Goal: Check status: Check status

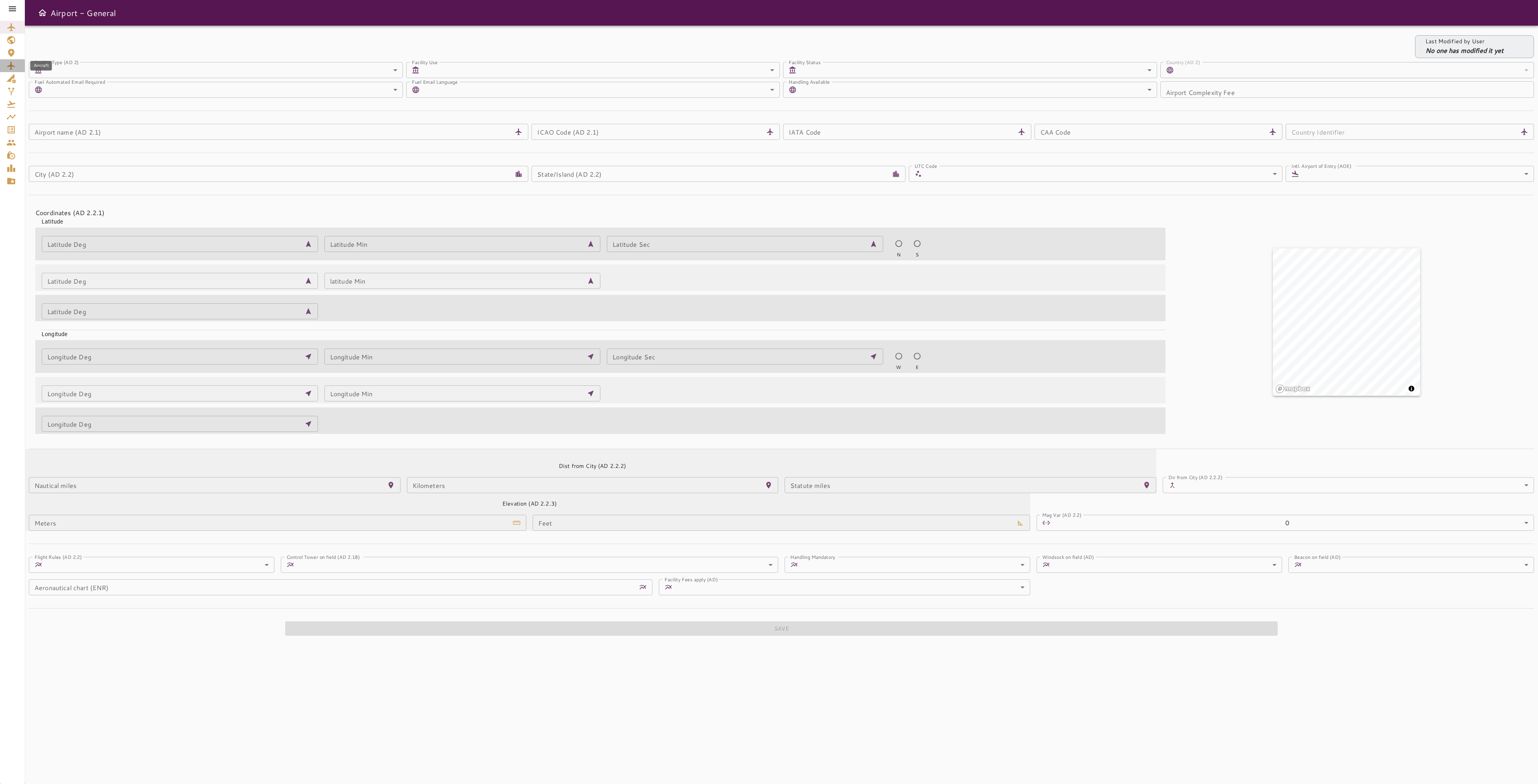
click at [13, 65] on icon "Aircraft" at bounding box center [11, 65] width 7 height 8
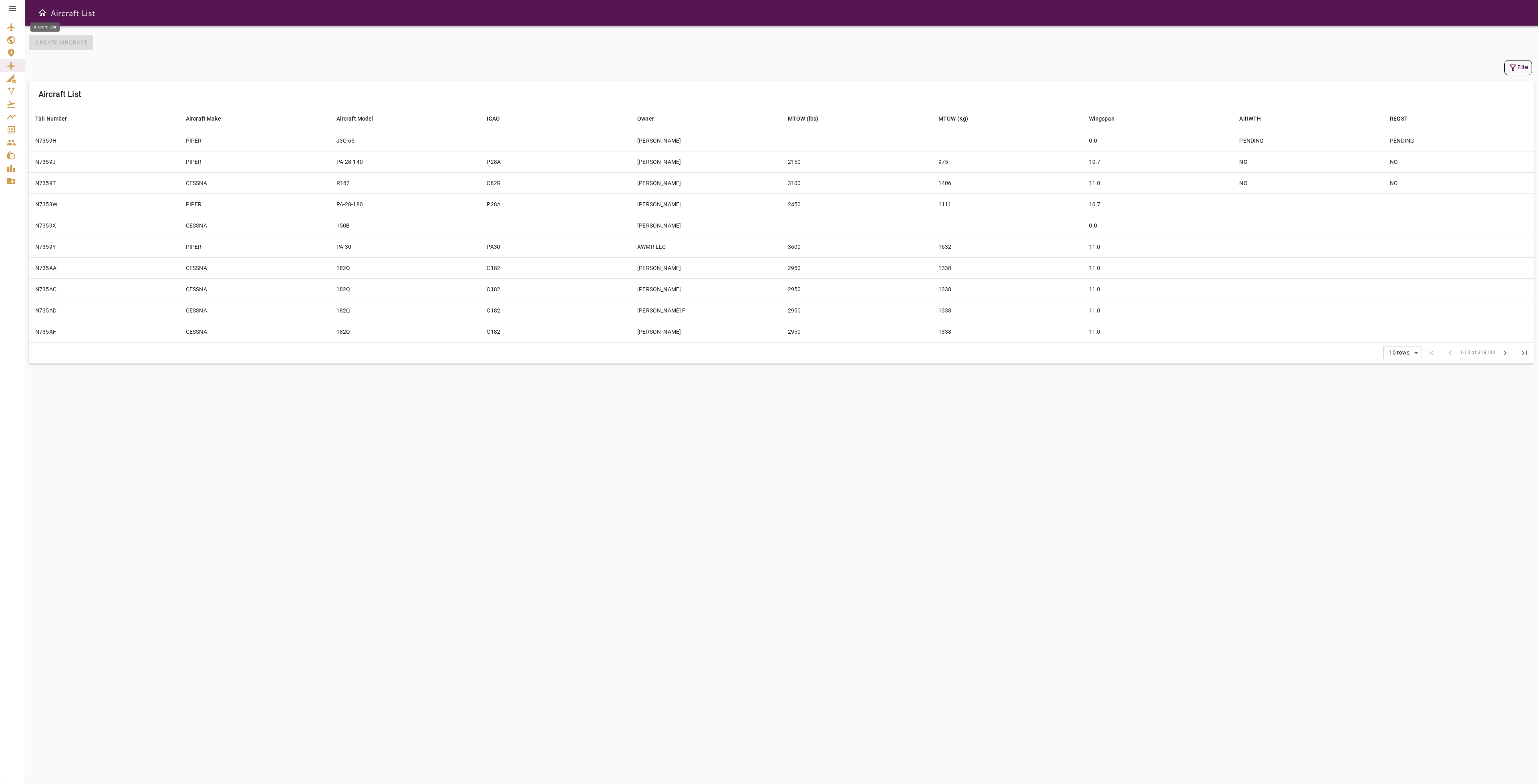
click at [13, 29] on icon "Airport List" at bounding box center [11, 27] width 9 height 9
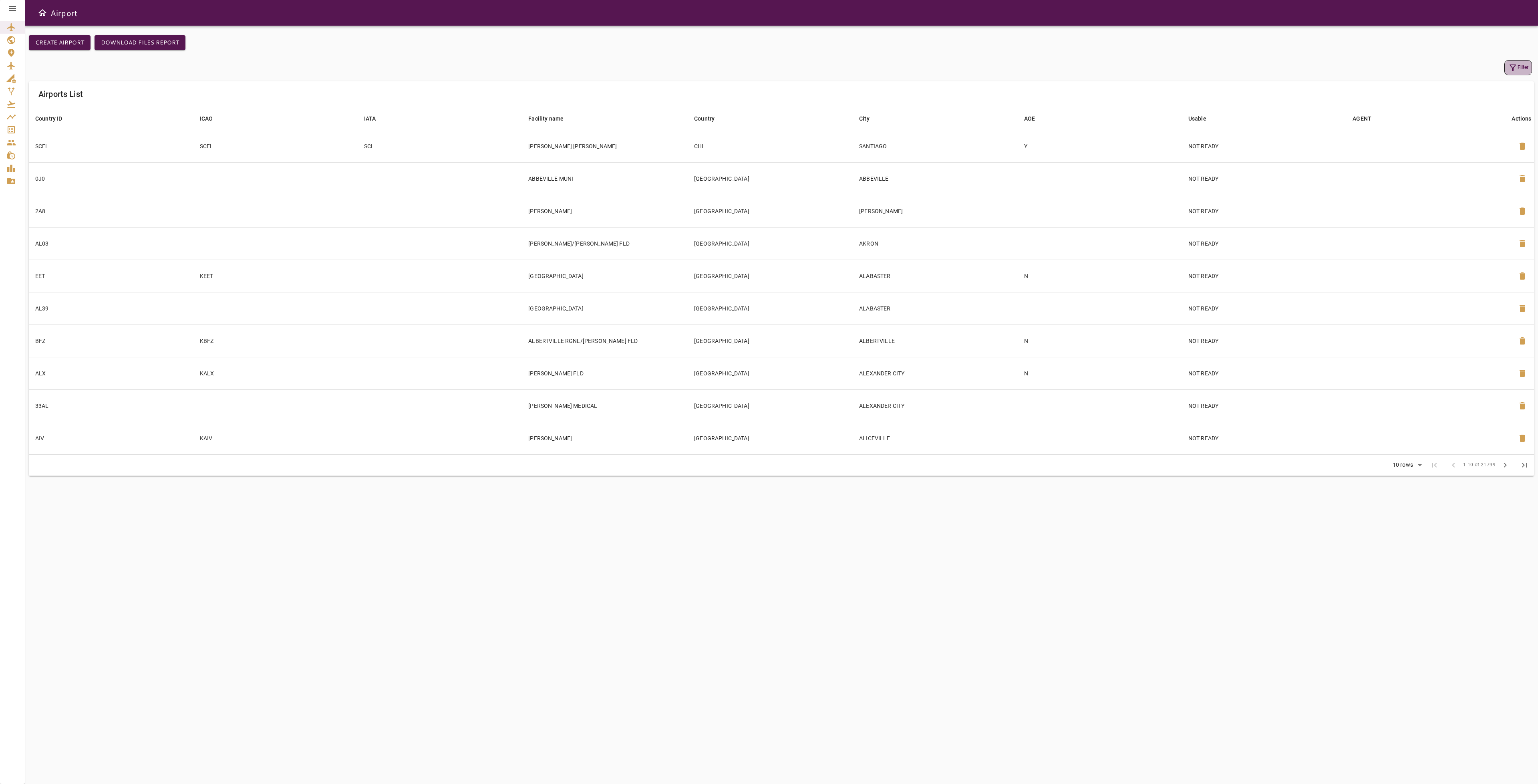
click at [1516, 73] on button "Filter" at bounding box center [1518, 67] width 28 height 16
click at [1442, 38] on input "Country ID" at bounding box center [1457, 35] width 99 height 16
click at [1439, 62] on input "ICAO" at bounding box center [1457, 59] width 99 height 16
click at [1428, 210] on button "Clean" at bounding box center [1433, 210] width 52 height 15
click at [1358, 571] on div at bounding box center [769, 392] width 1538 height 784
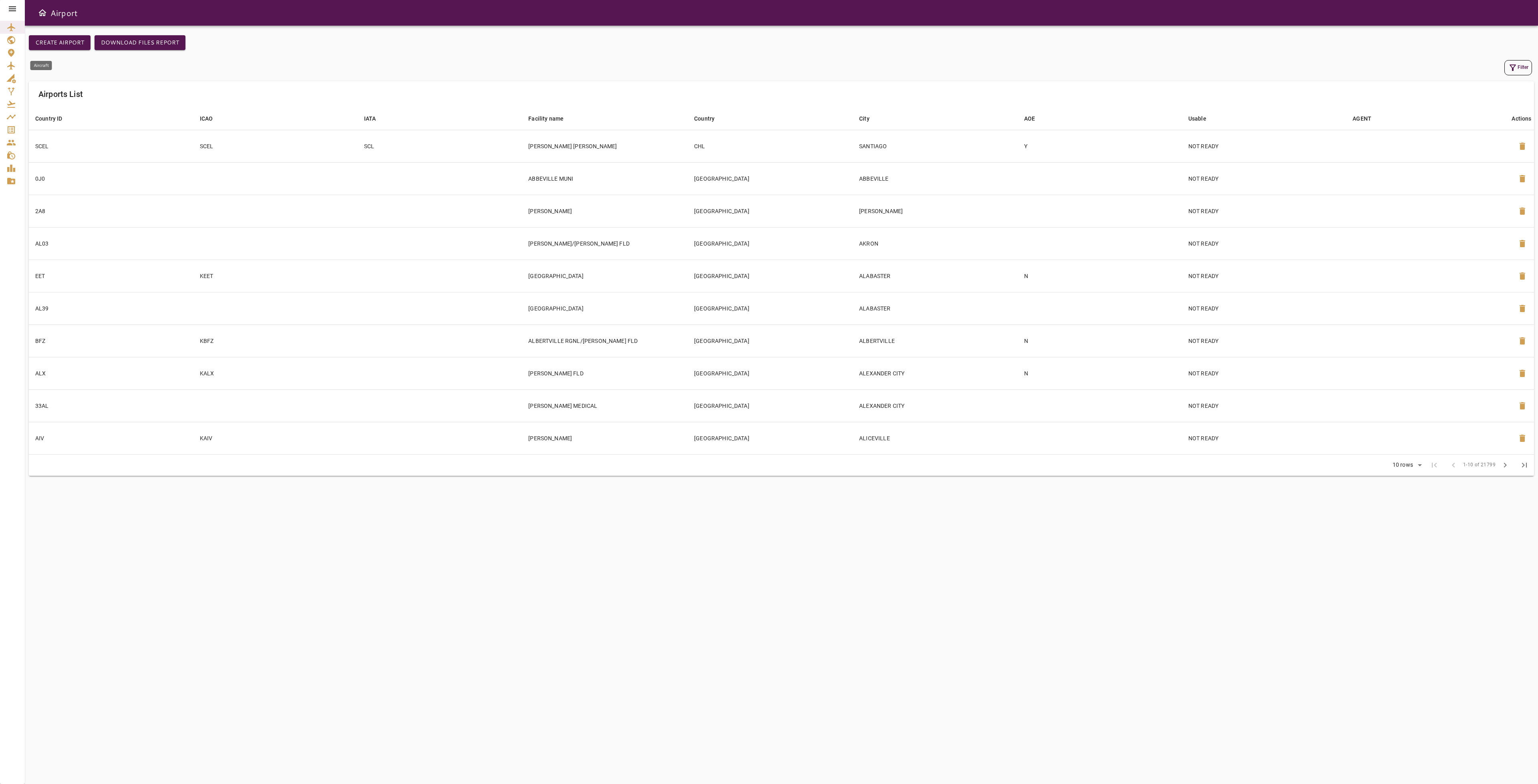
click at [10, 66] on icon "Aircraft" at bounding box center [11, 65] width 9 height 9
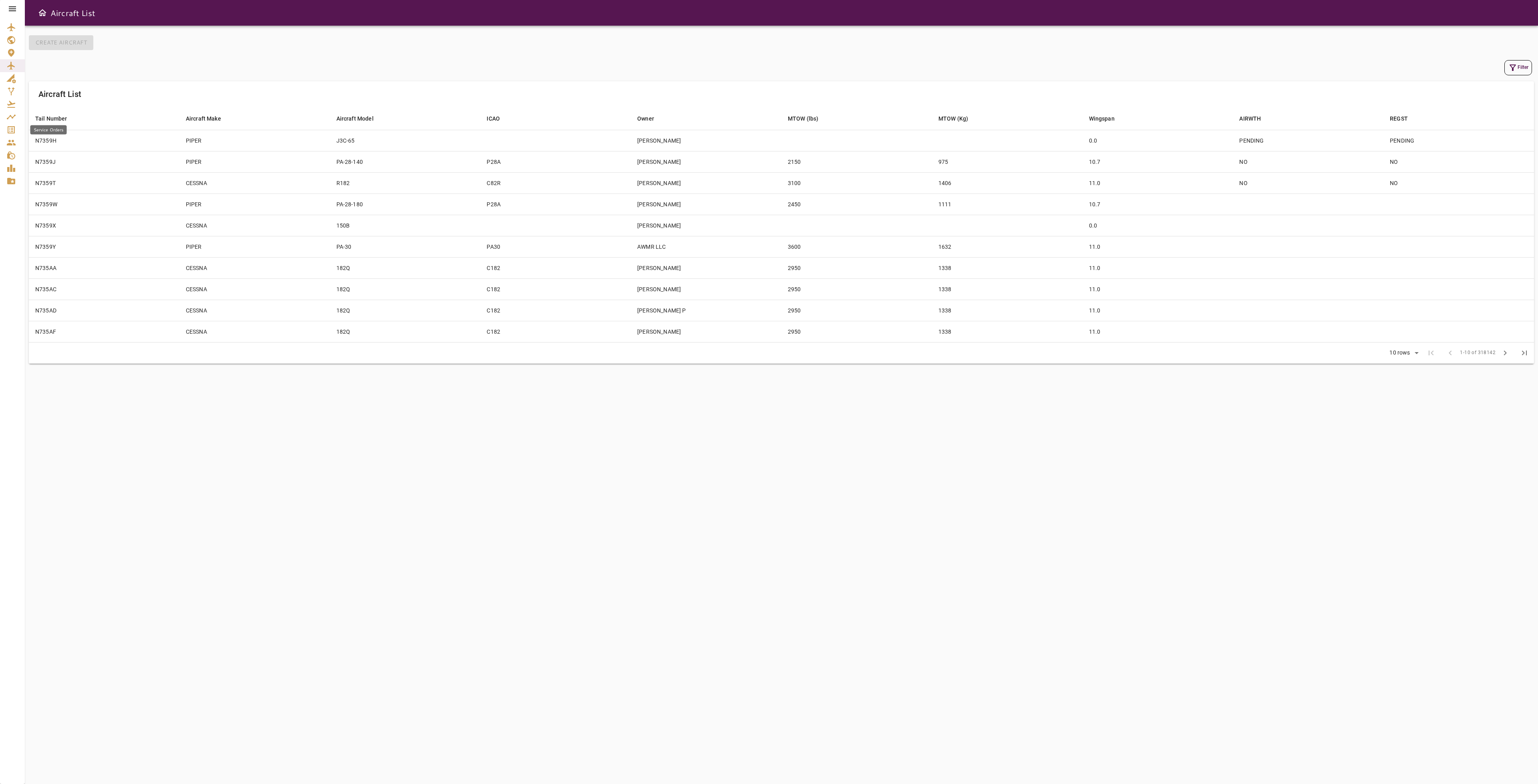
click at [12, 135] on link "Service Orders" at bounding box center [12, 130] width 25 height 13
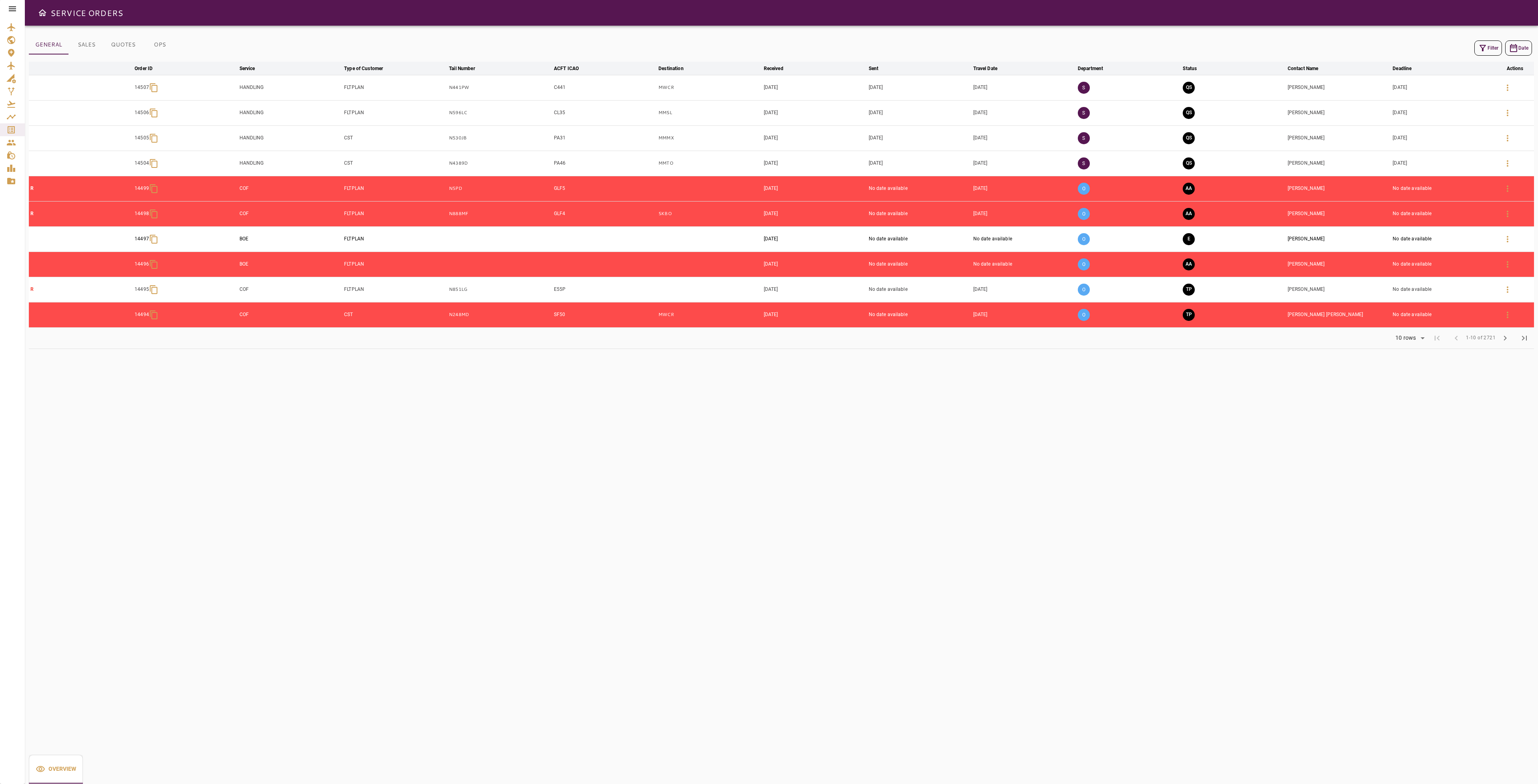
click at [1490, 47] on button "Filter" at bounding box center [1488, 48] width 28 height 16
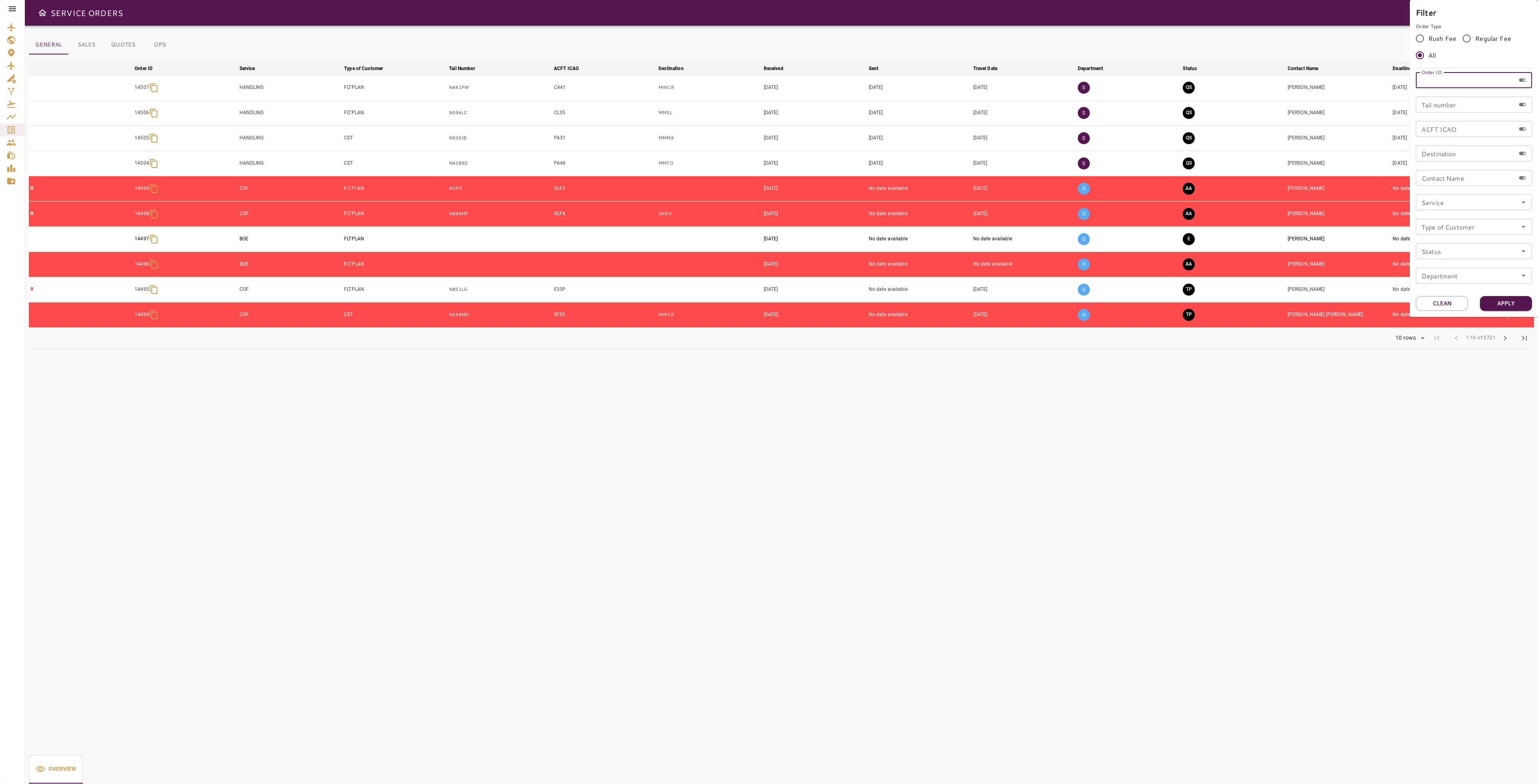
click at [1461, 83] on input "Order ID" at bounding box center [1465, 79] width 99 height 16
type input "*****"
click at [1500, 312] on div "Filter Order Type Rush Fee Regular Fee All Order ID ***** Order ID Tail number …" at bounding box center [1474, 158] width 128 height 317
click at [1502, 304] on button "Apply" at bounding box center [1506, 303] width 52 height 15
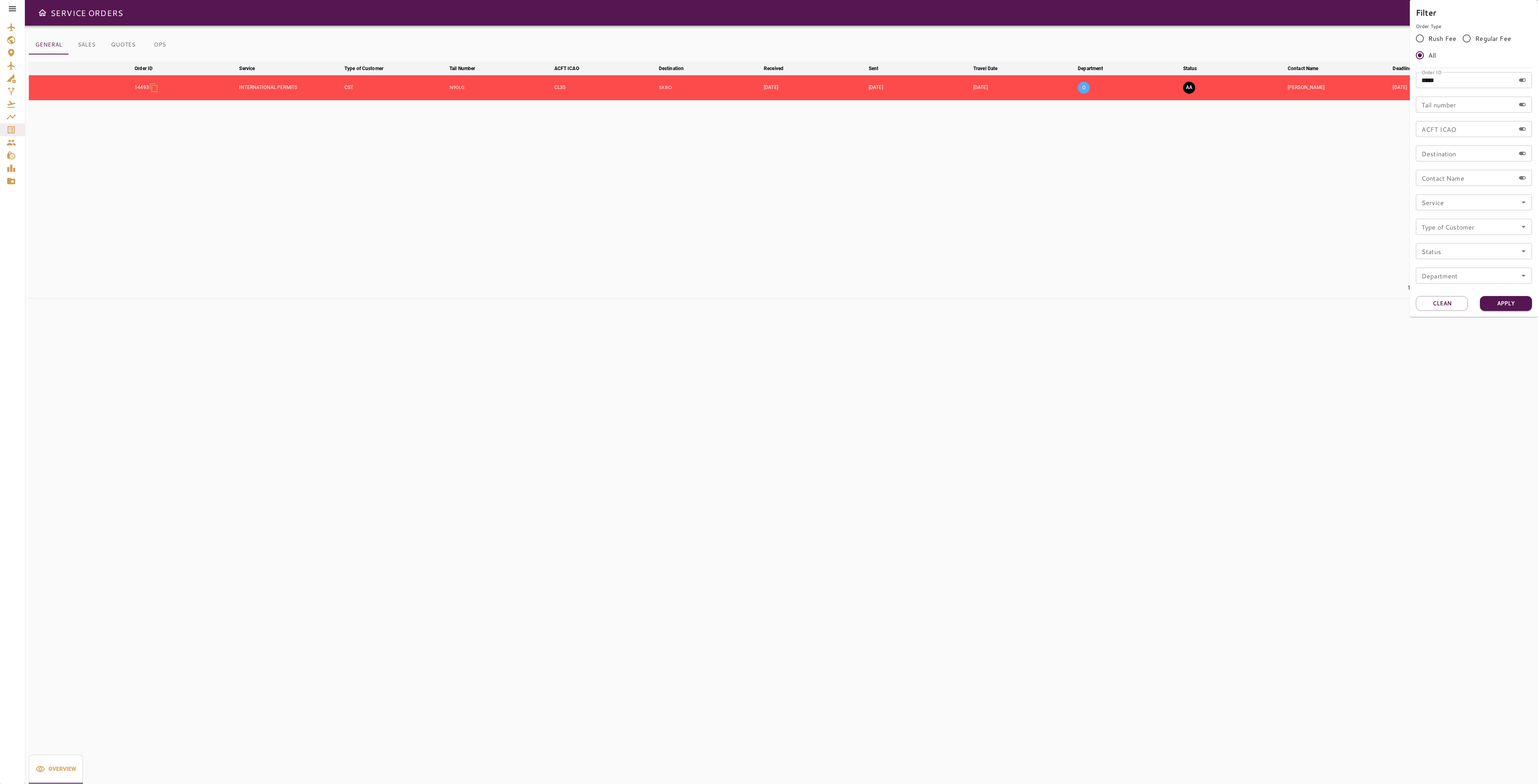
click at [1306, 121] on div at bounding box center [769, 392] width 1538 height 784
click at [1506, 89] on icon "button" at bounding box center [1508, 87] width 9 height 9
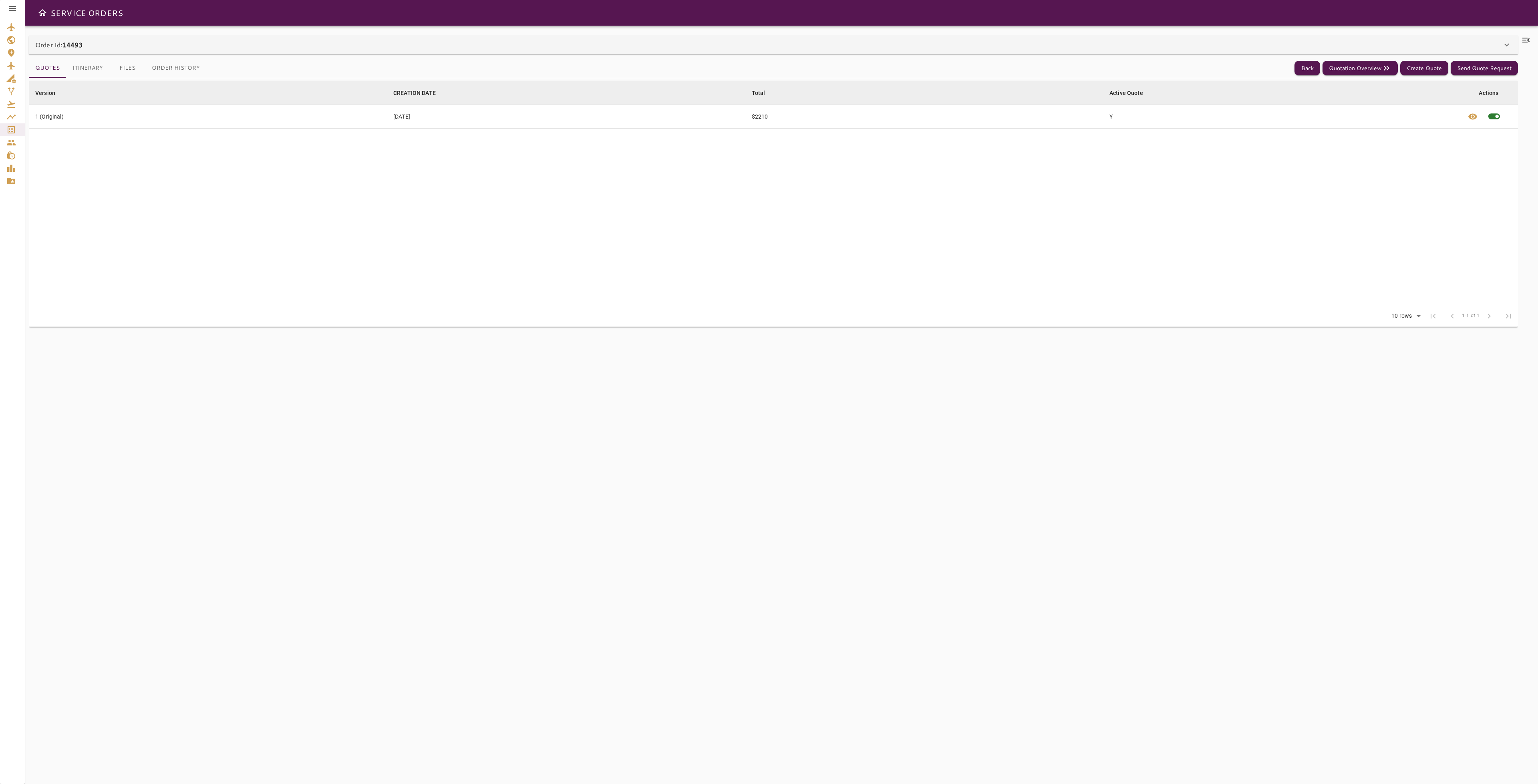
click at [1521, 40] on icon at bounding box center [1526, 40] width 9 height 9
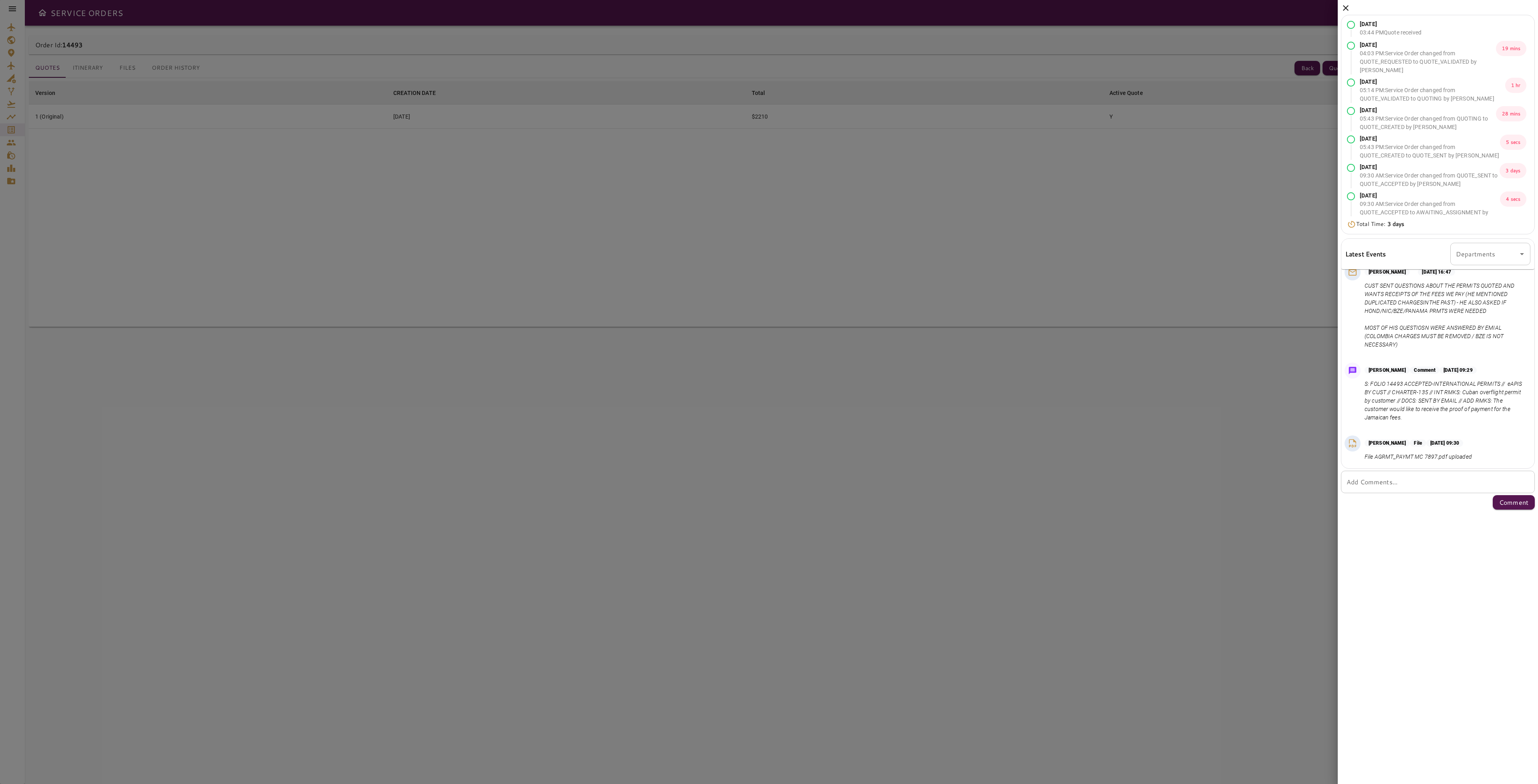
scroll to position [629, 0]
click at [1345, 6] on icon at bounding box center [1346, 7] width 9 height 9
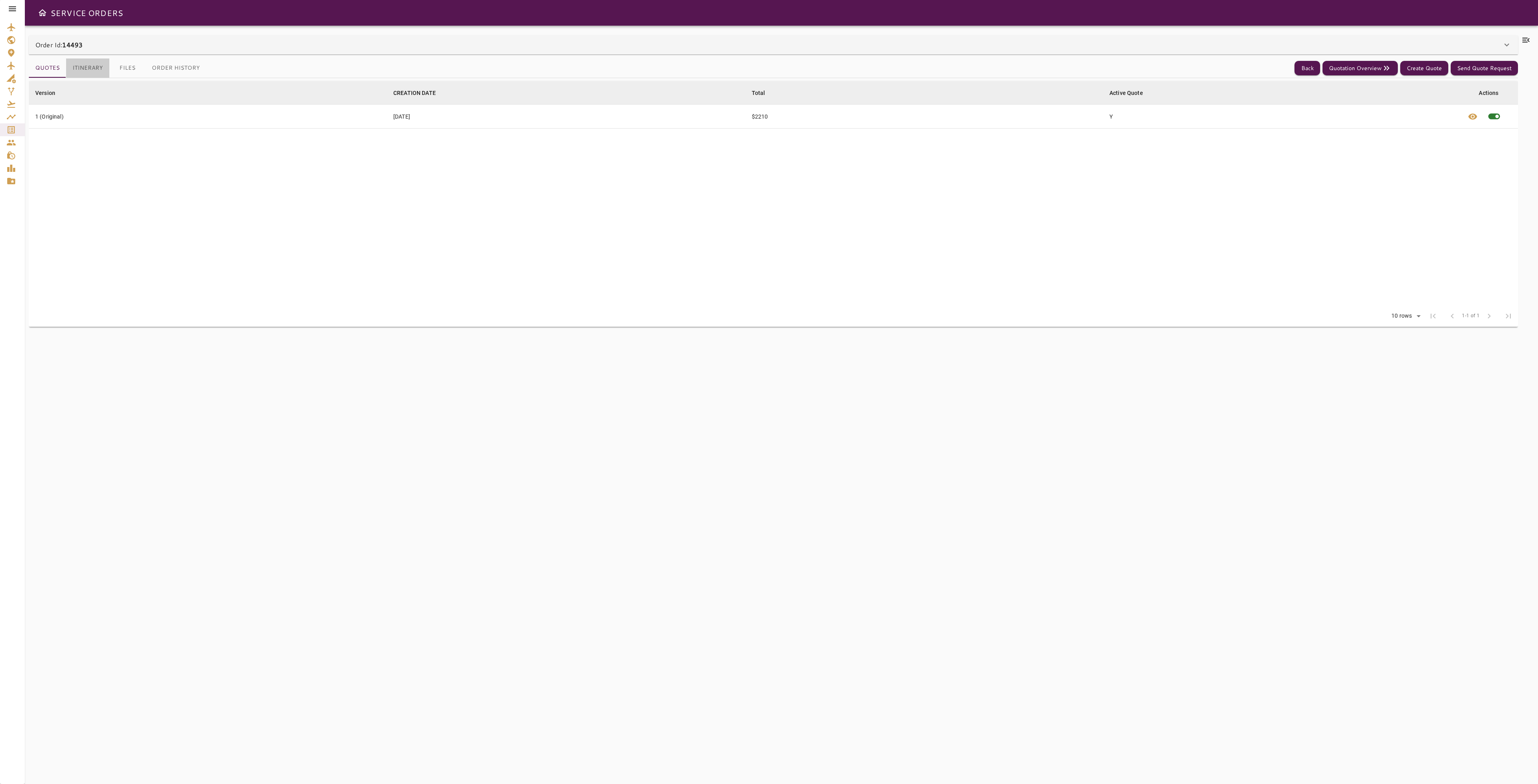
click at [83, 72] on button "Itinerary" at bounding box center [87, 68] width 43 height 19
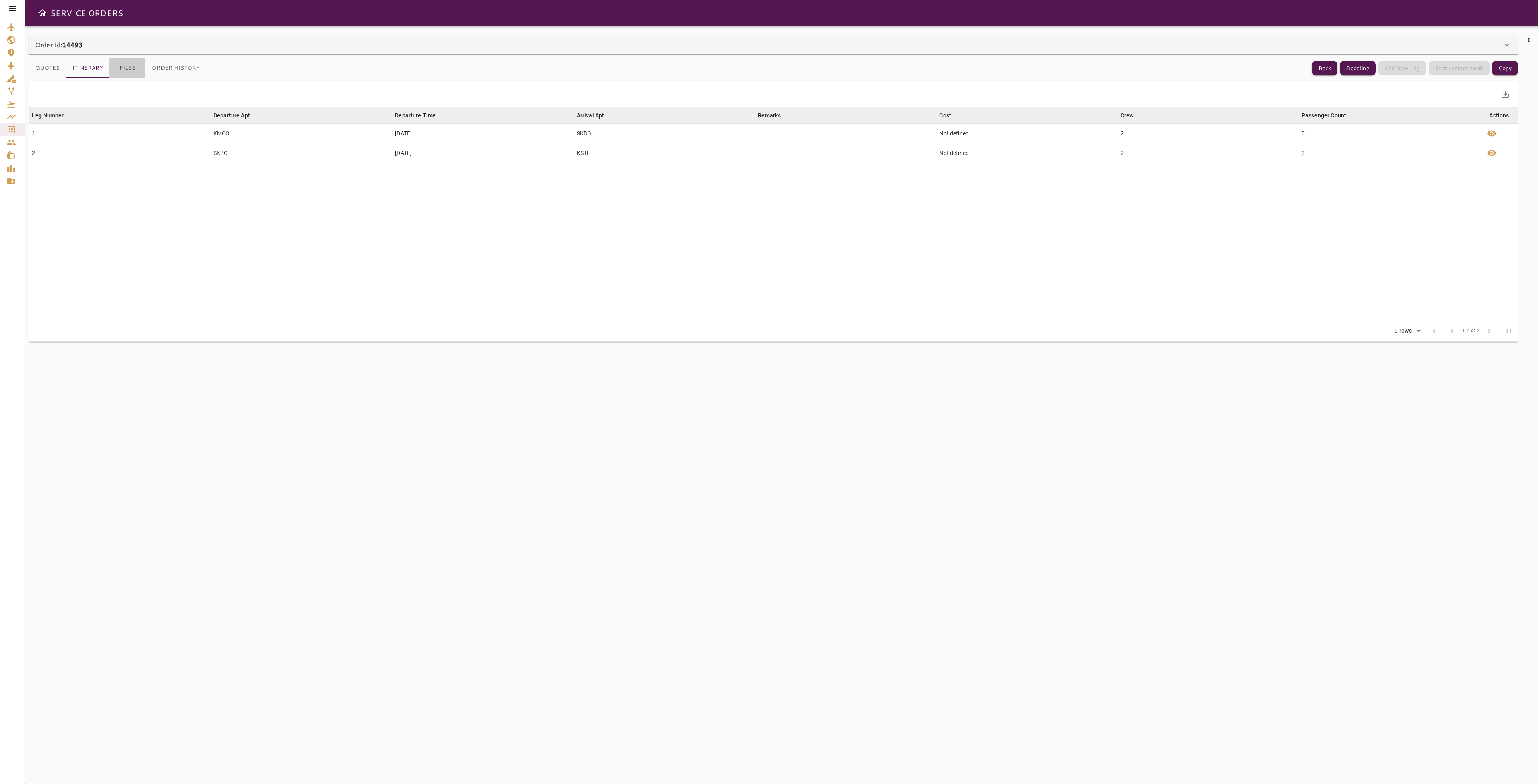
click at [133, 67] on button "Files" at bounding box center [127, 68] width 36 height 19
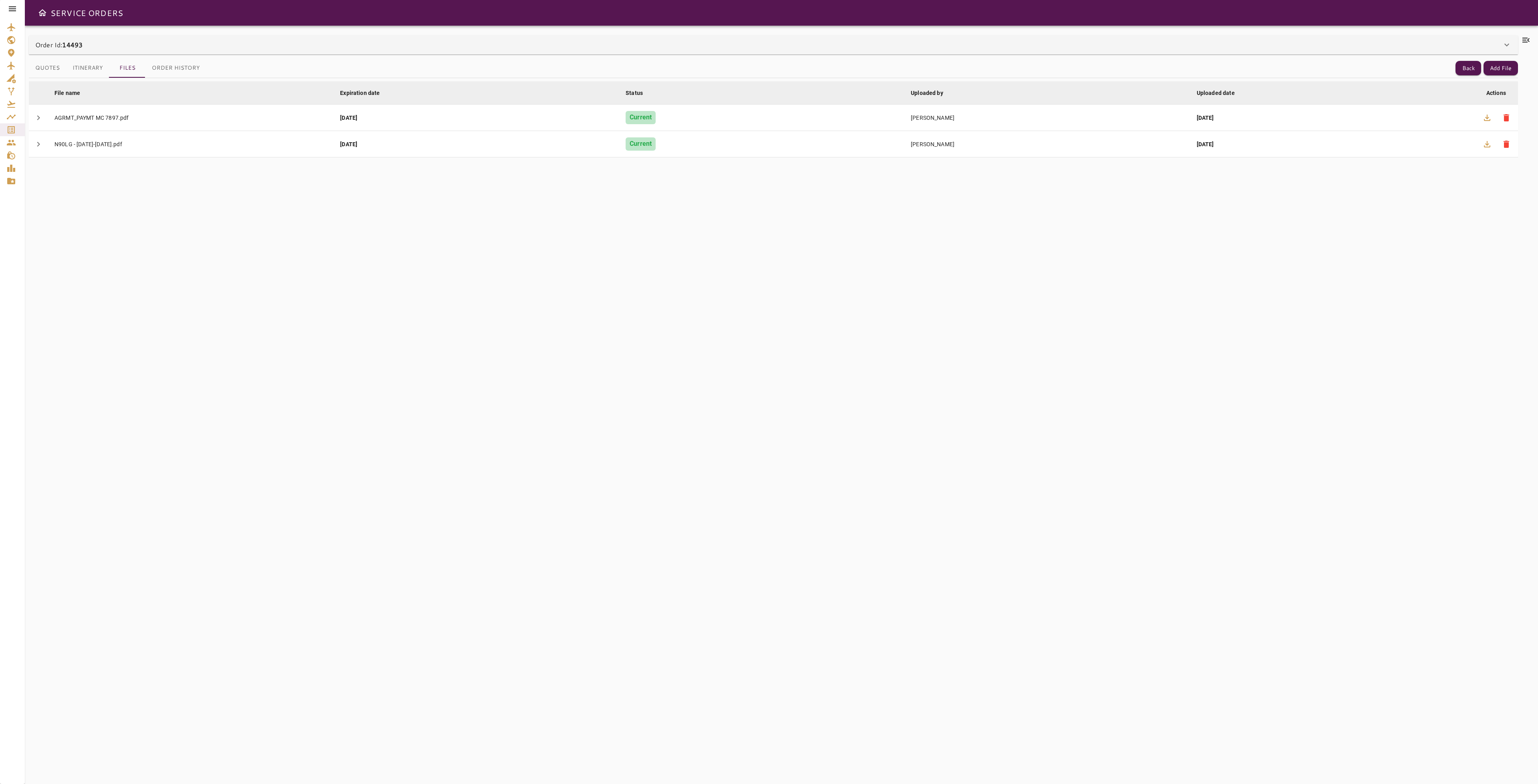
click at [1522, 44] on icon at bounding box center [1526, 40] width 9 height 9
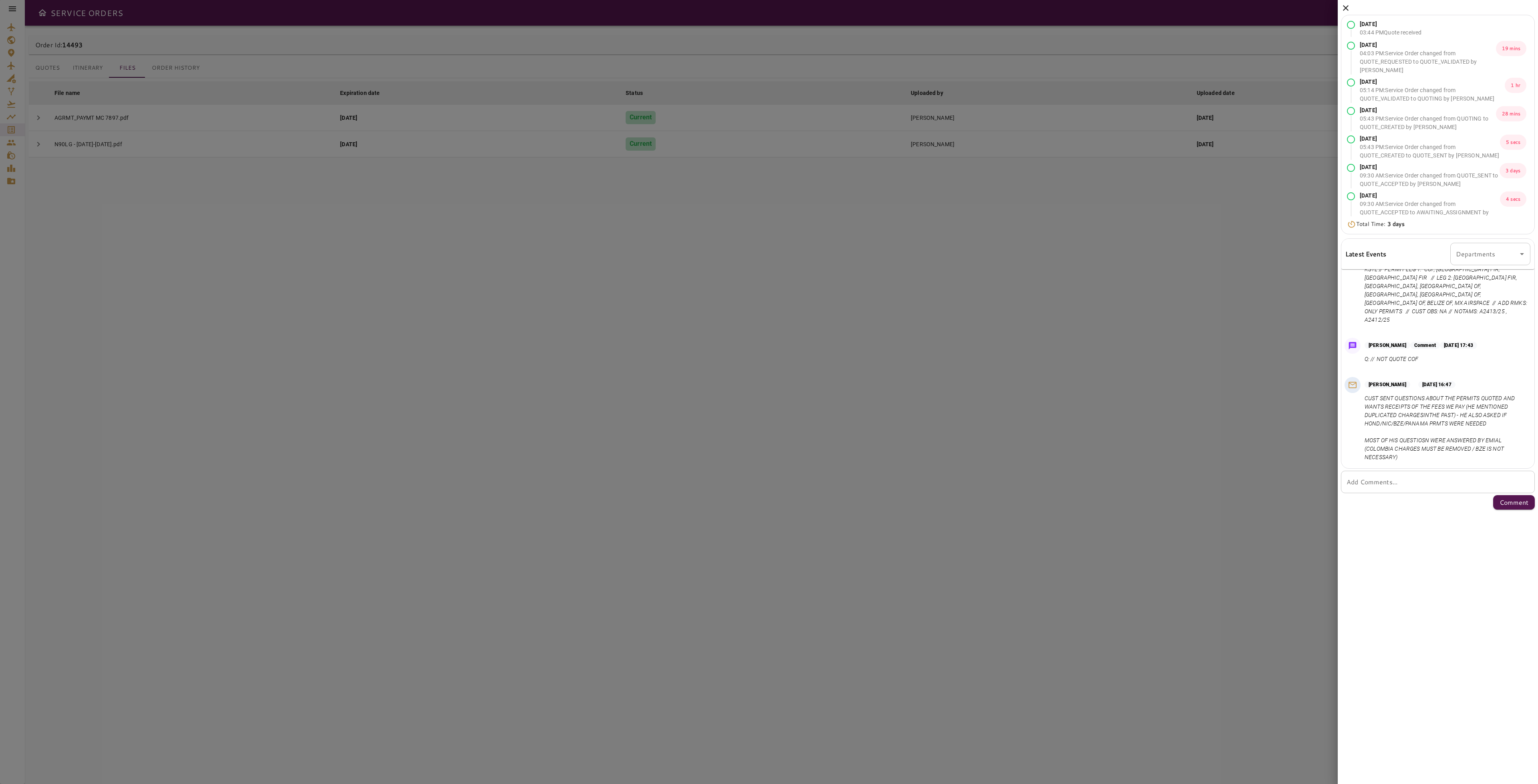
scroll to position [449, 0]
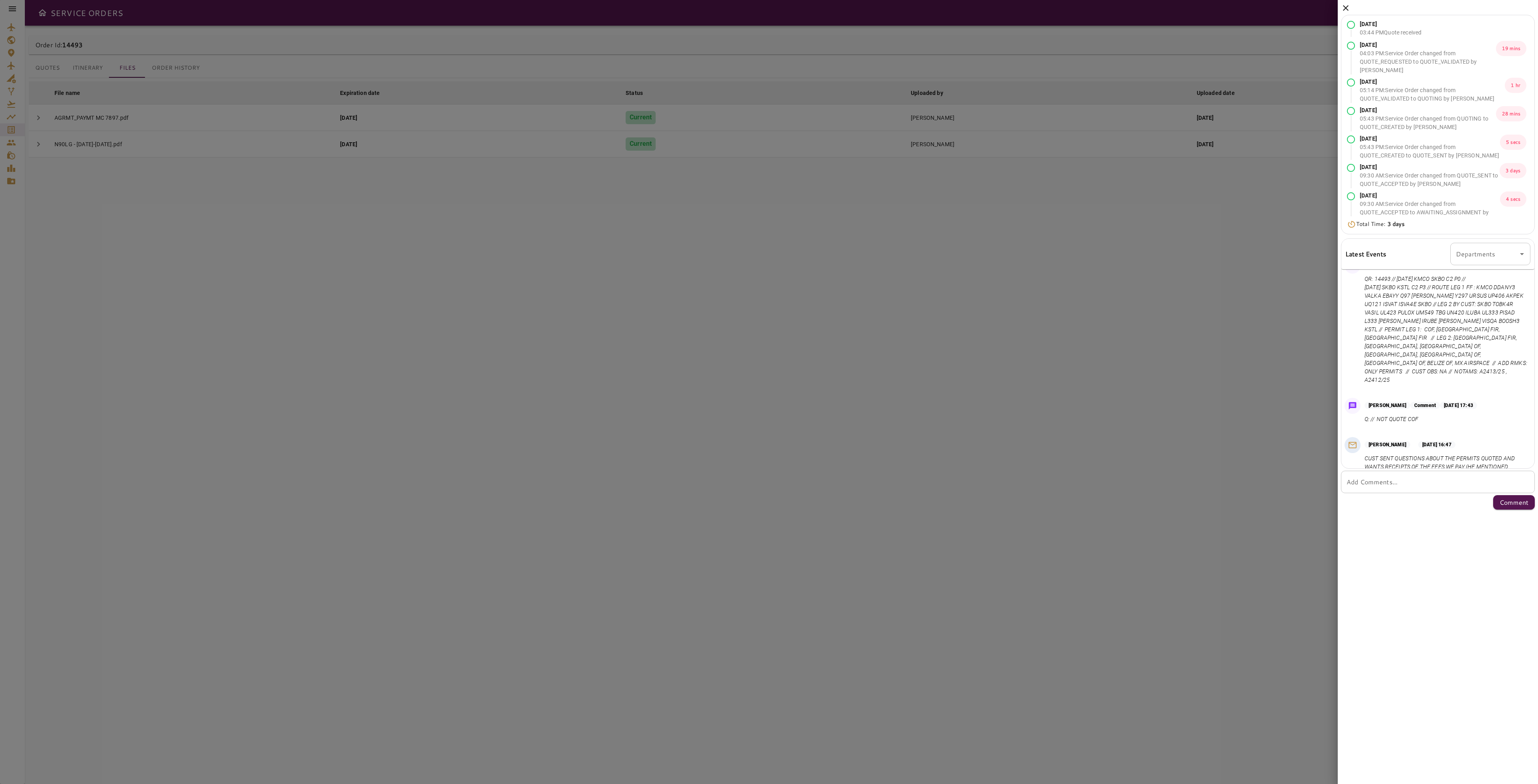
click at [1347, 7] on icon at bounding box center [1346, 8] width 6 height 6
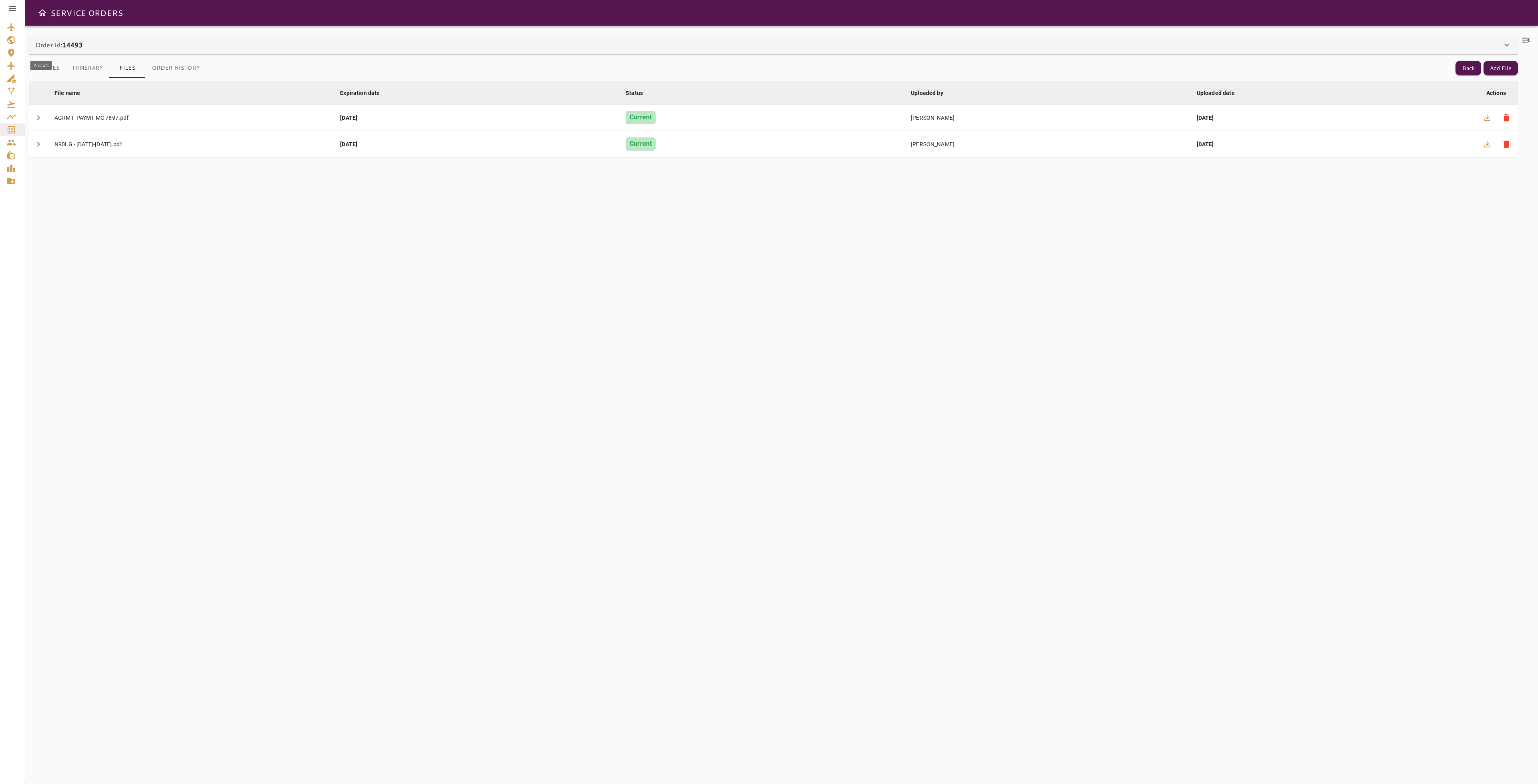
click at [16, 62] on div "Aircraft" at bounding box center [12, 65] width 12 height 9
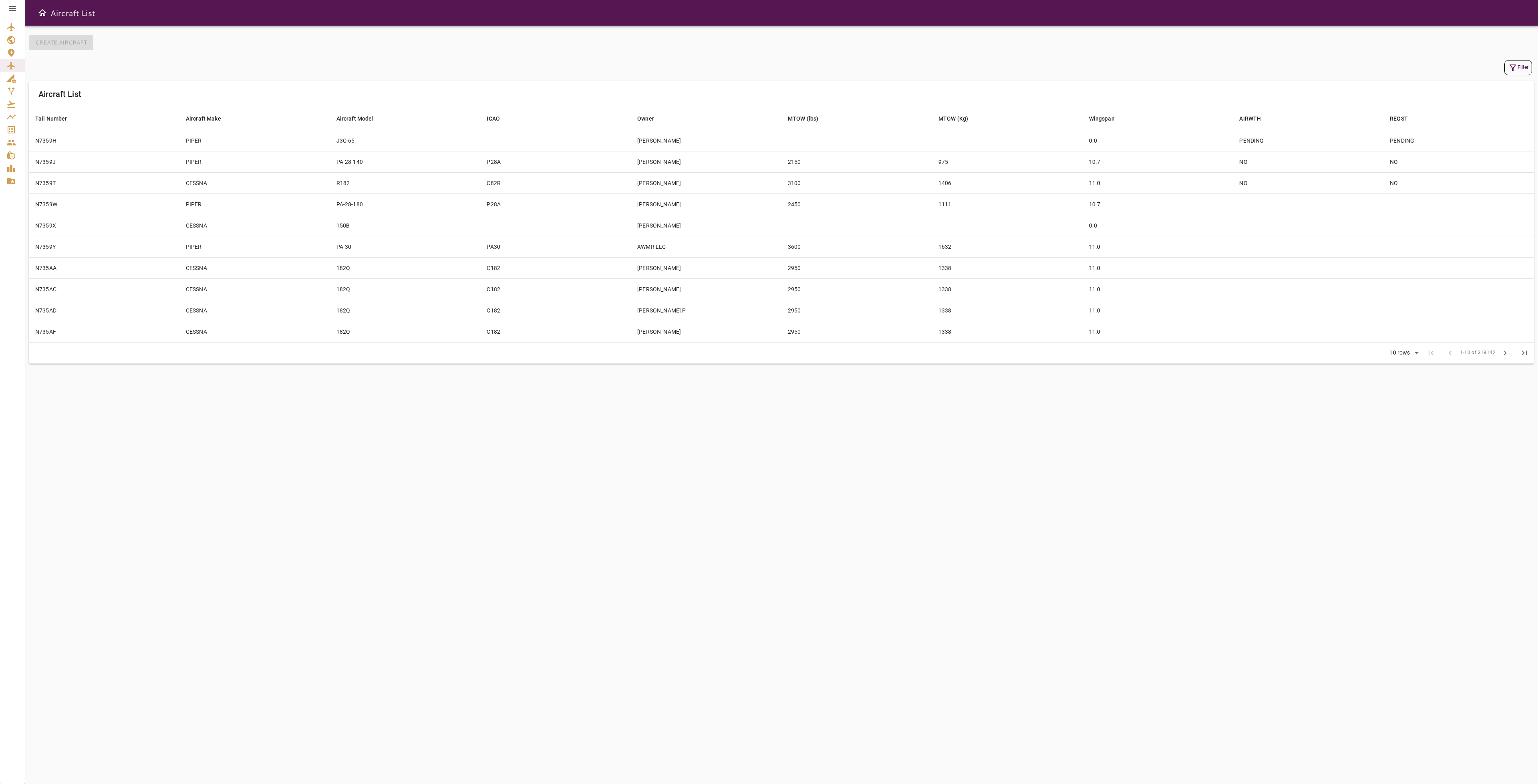
click at [1513, 66] on icon "button" at bounding box center [1512, 67] width 6 height 6
click at [1457, 30] on input "Tail Number" at bounding box center [1457, 35] width 99 height 16
type input "*****"
click at [1498, 134] on button "Apply" at bounding box center [1498, 136] width 52 height 15
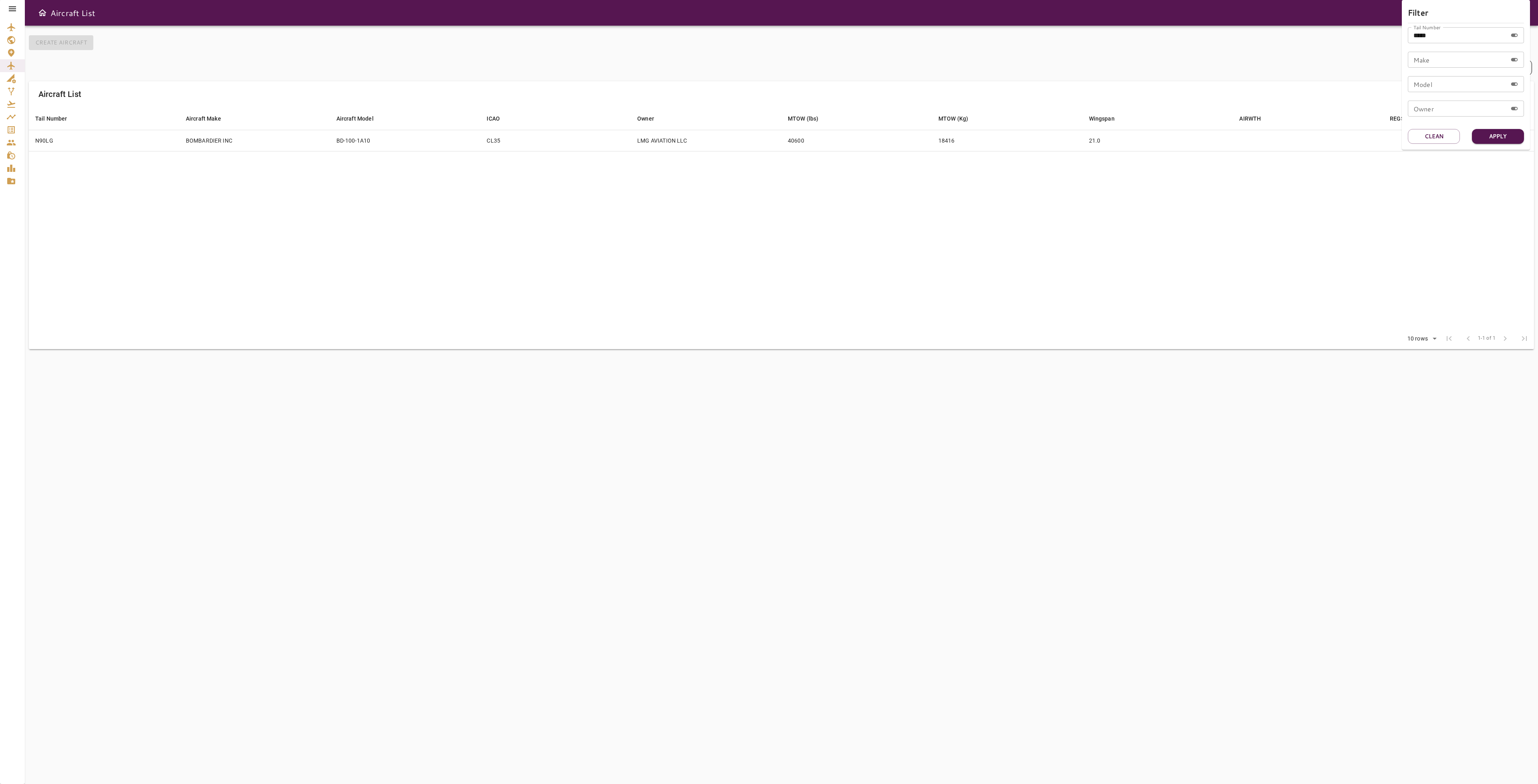
click at [1333, 177] on div at bounding box center [769, 392] width 1538 height 784
